Goal: Check status: Check status

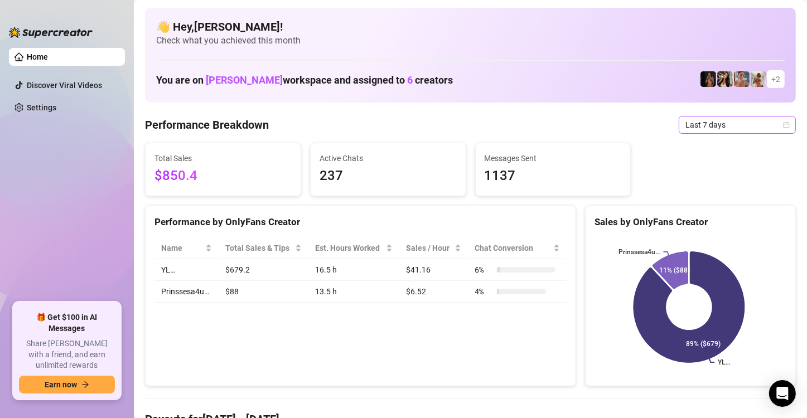
click at [783, 122] on icon "calendar" at bounding box center [786, 125] width 7 height 7
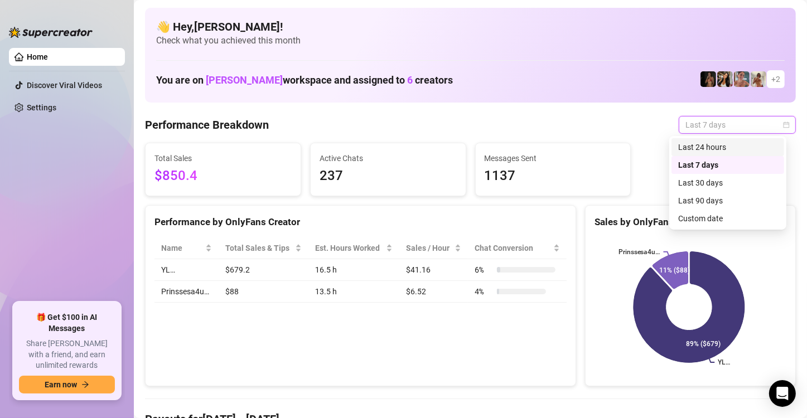
click at [758, 148] on div "Last 24 hours" at bounding box center [727, 147] width 99 height 12
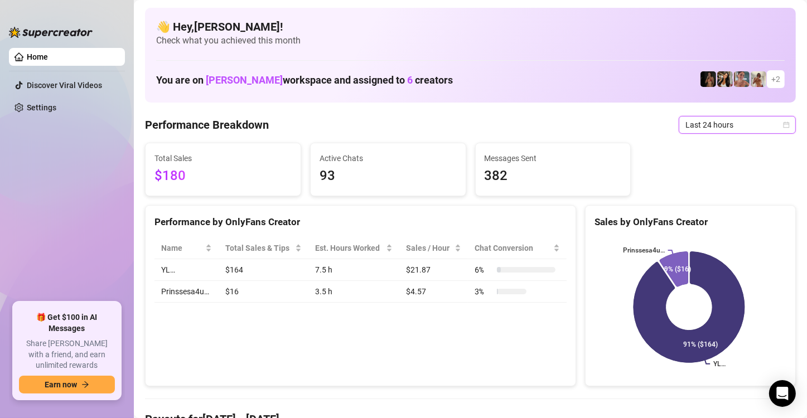
click at [780, 123] on div "Last 24 hours" at bounding box center [737, 125] width 117 height 18
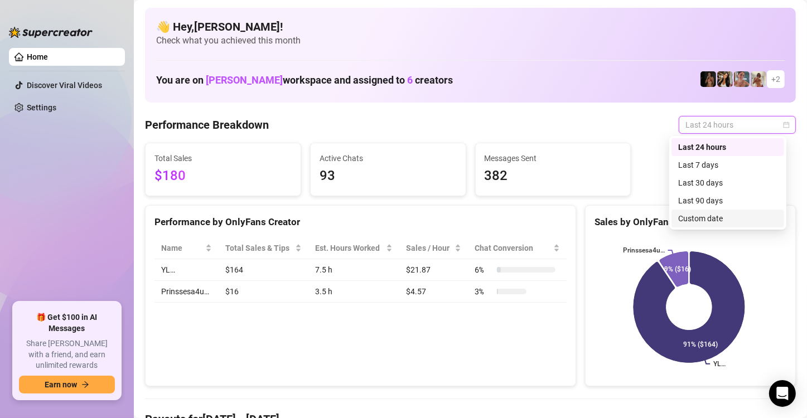
click at [756, 216] on div "Custom date" at bounding box center [727, 219] width 99 height 12
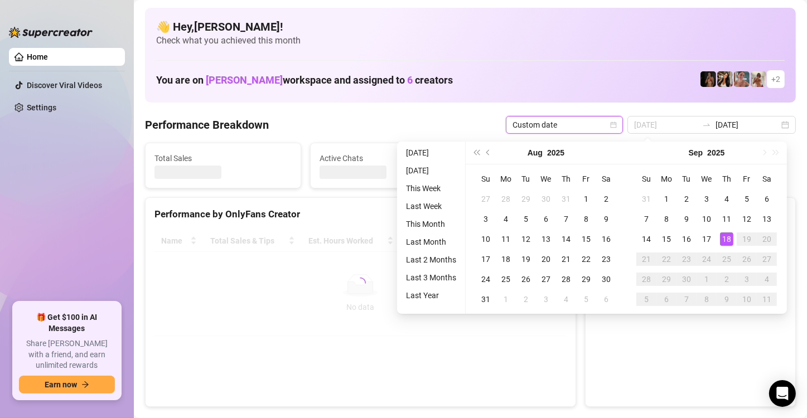
click at [725, 241] on div "18" at bounding box center [726, 239] width 13 height 13
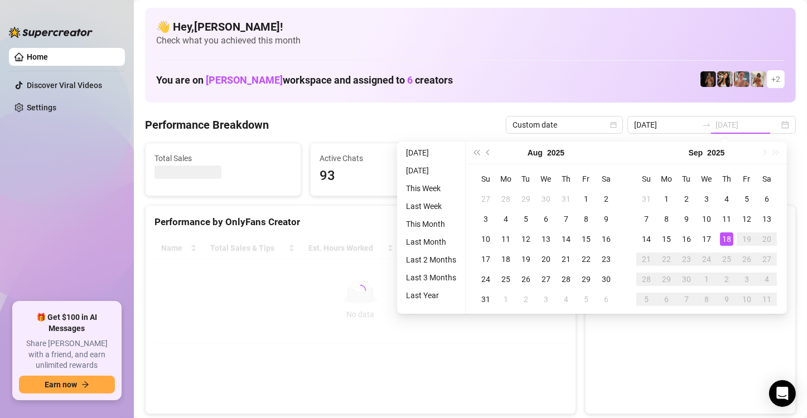
click at [725, 241] on div "18" at bounding box center [726, 239] width 13 height 13
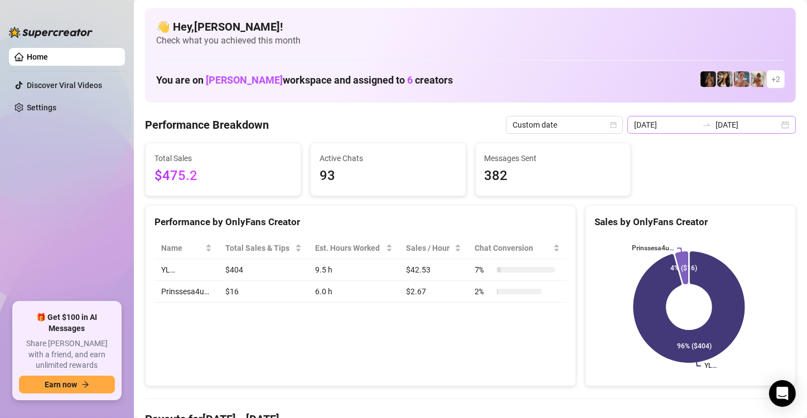
click at [779, 127] on div "[DATE] [DATE]" at bounding box center [712, 125] width 168 height 18
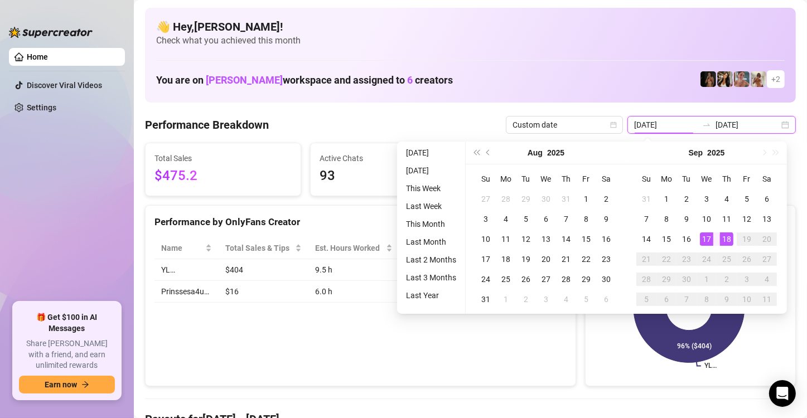
type input "[DATE]"
click at [728, 238] on div "18" at bounding box center [726, 239] width 13 height 13
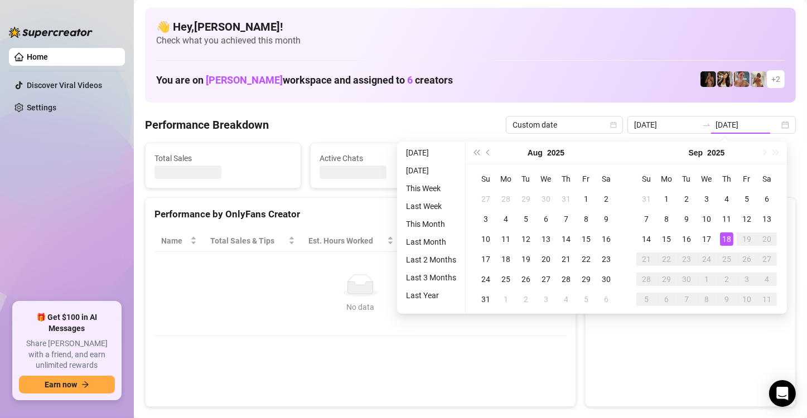
type input "[DATE]"
